Goal: Navigation & Orientation: Find specific page/section

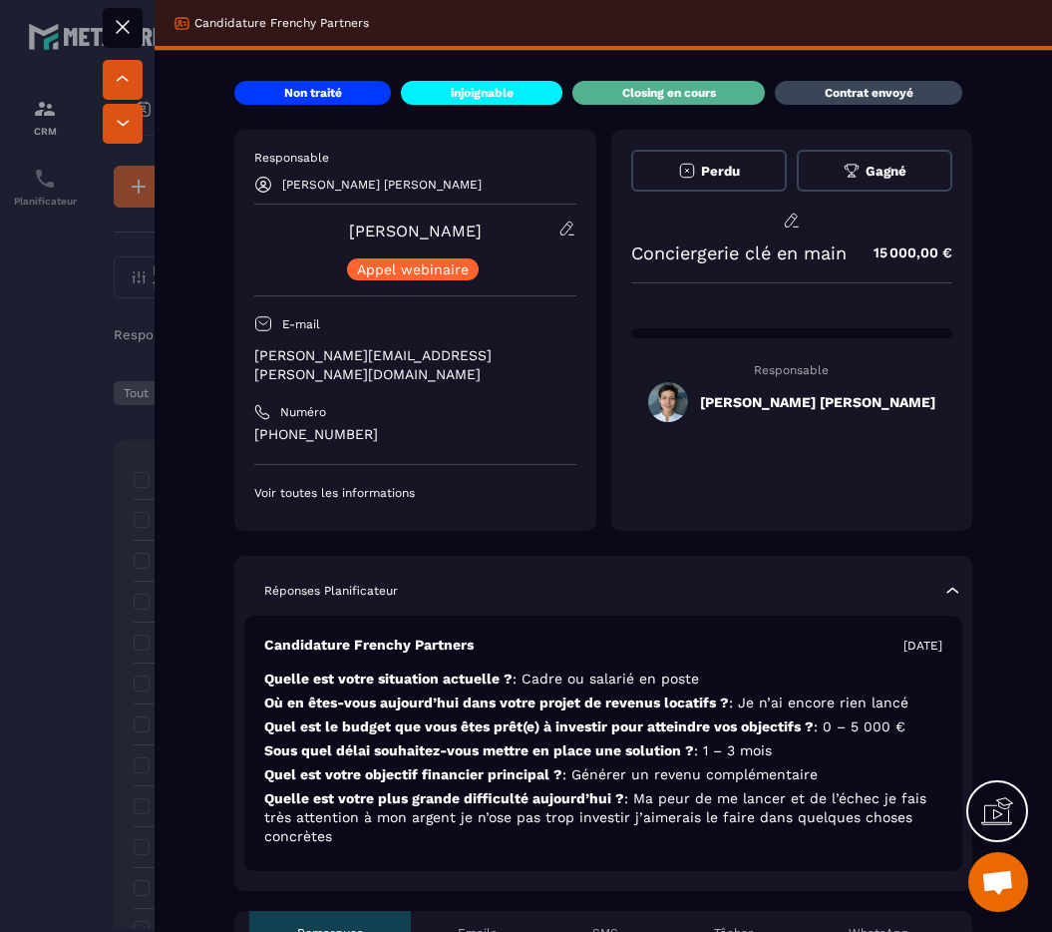
click at [109, 337] on div at bounding box center [526, 466] width 1052 height 932
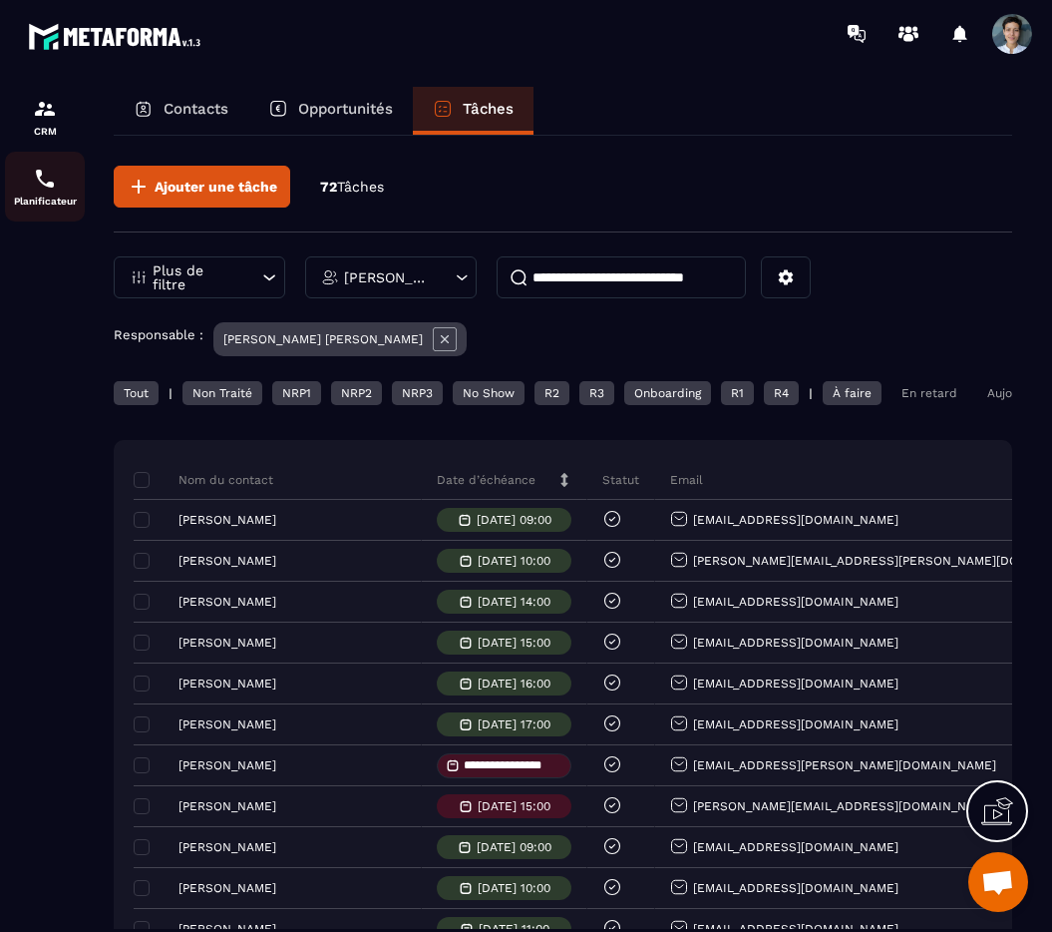
click at [34, 185] on img at bounding box center [45, 179] width 24 height 24
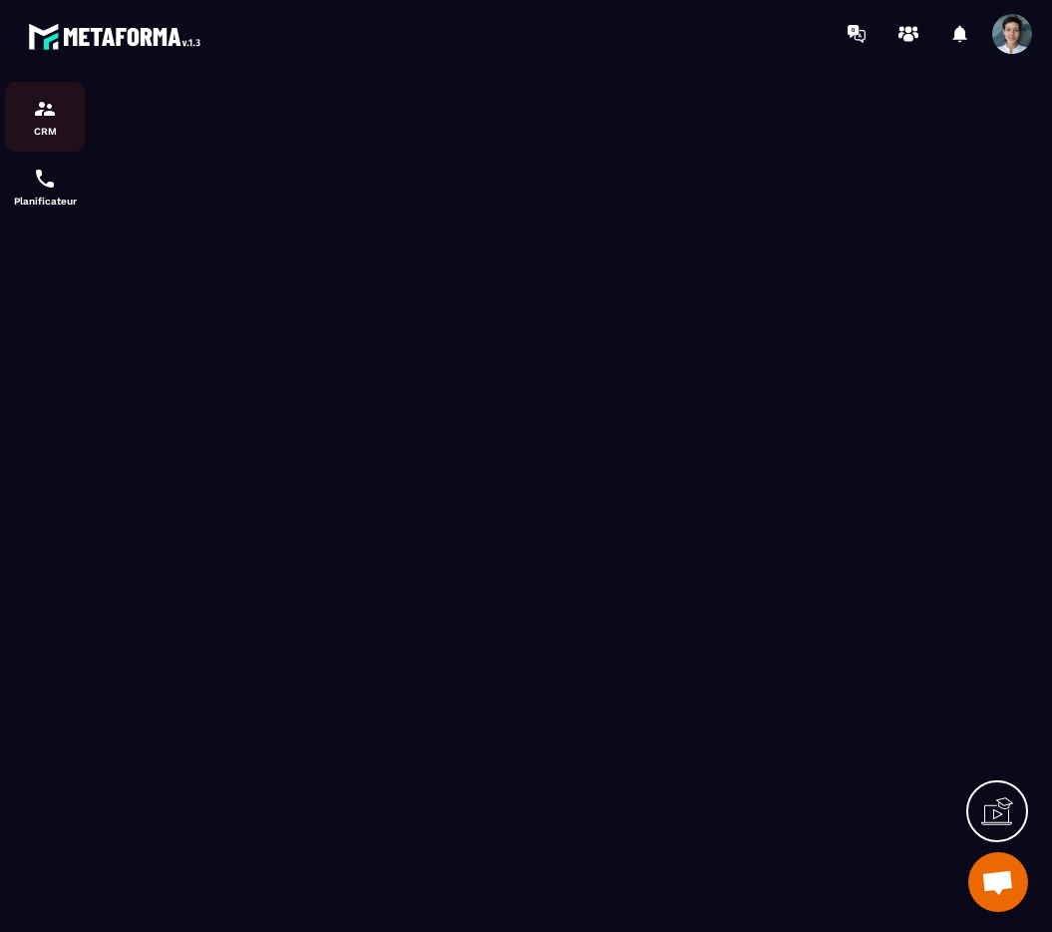
click at [39, 124] on div "CRM" at bounding box center [45, 117] width 80 height 40
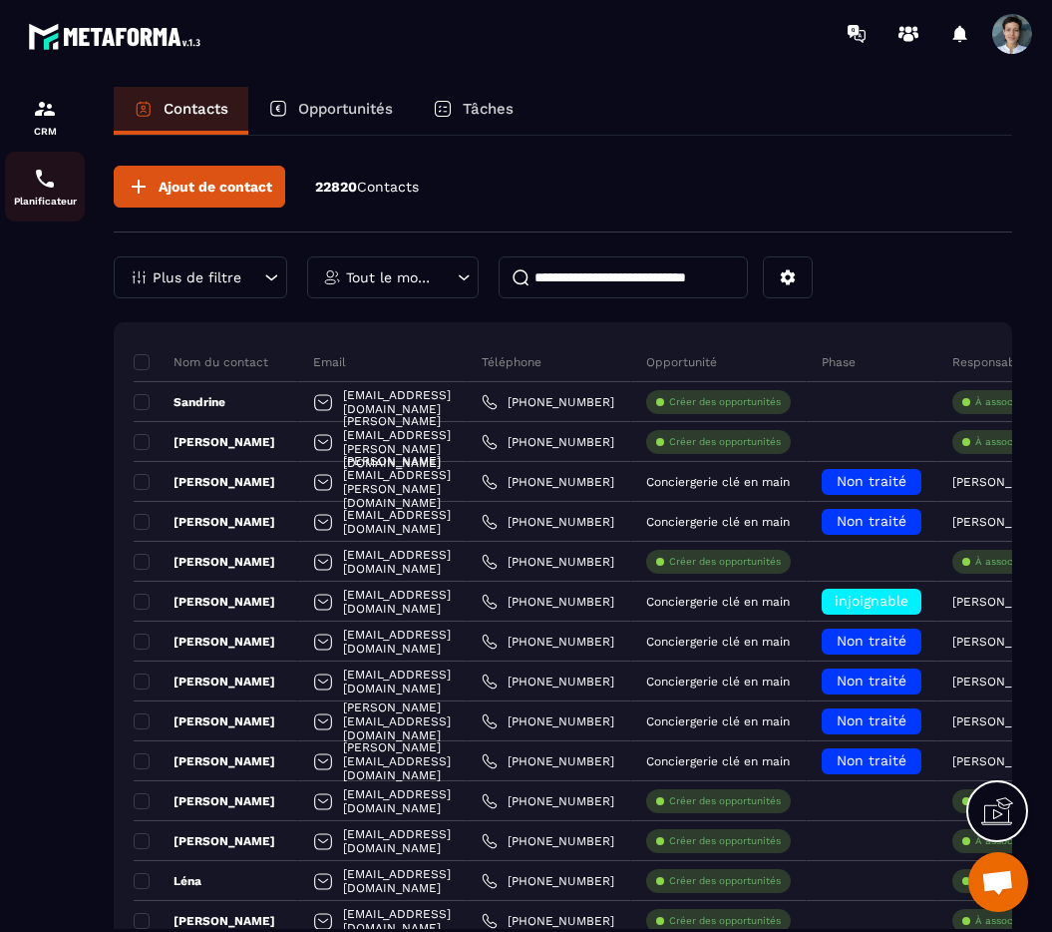
click at [37, 188] on img at bounding box center [45, 179] width 24 height 24
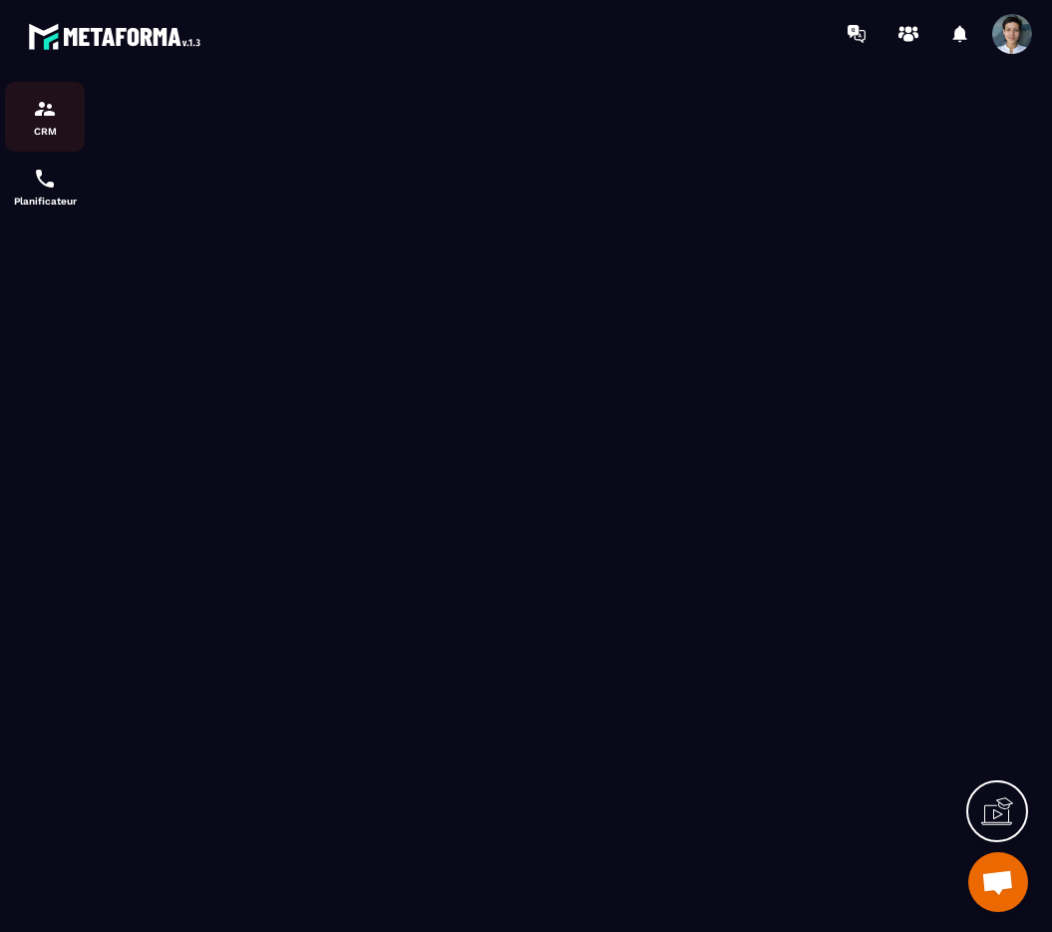
click at [48, 122] on div "CRM" at bounding box center [45, 117] width 80 height 40
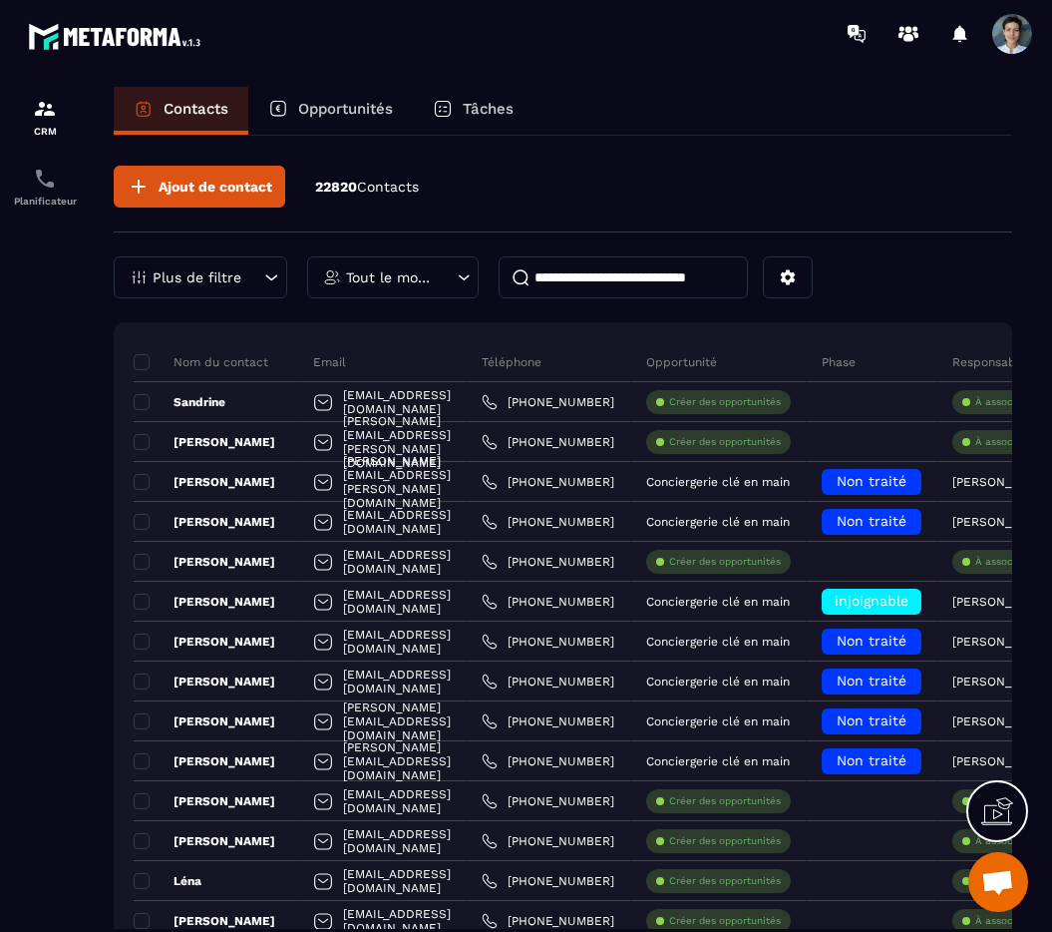
click at [473, 116] on p "Tâches" at bounding box center [488, 109] width 51 height 18
